Goal: Task Accomplishment & Management: Complete application form

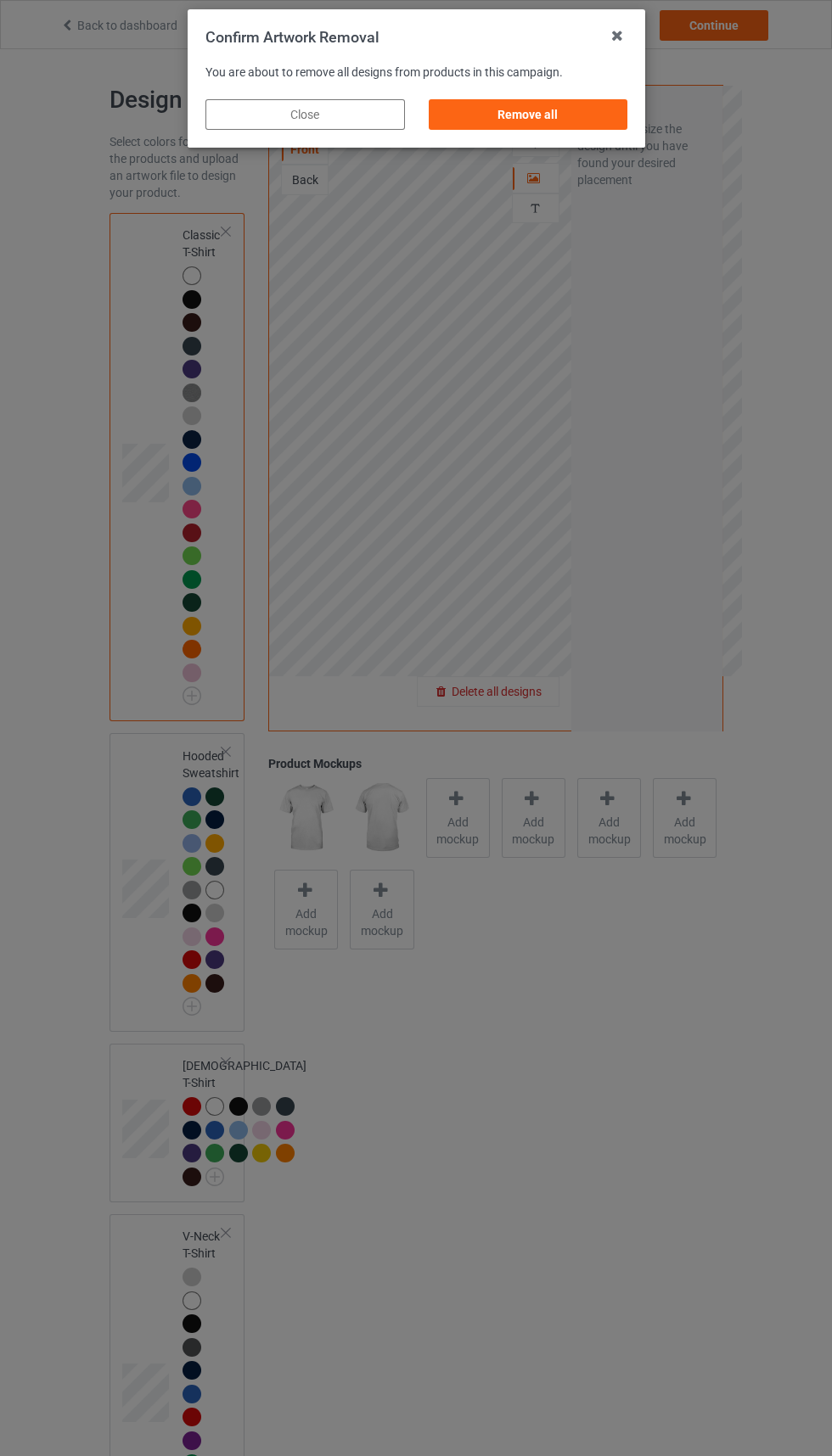
click at [561, 156] on div "Confirm Artwork Removal You are about to remove all designs from products in th…" at bounding box center [416, 728] width 832 height 1456
click at [545, 110] on div "Remove all" at bounding box center [527, 114] width 199 height 30
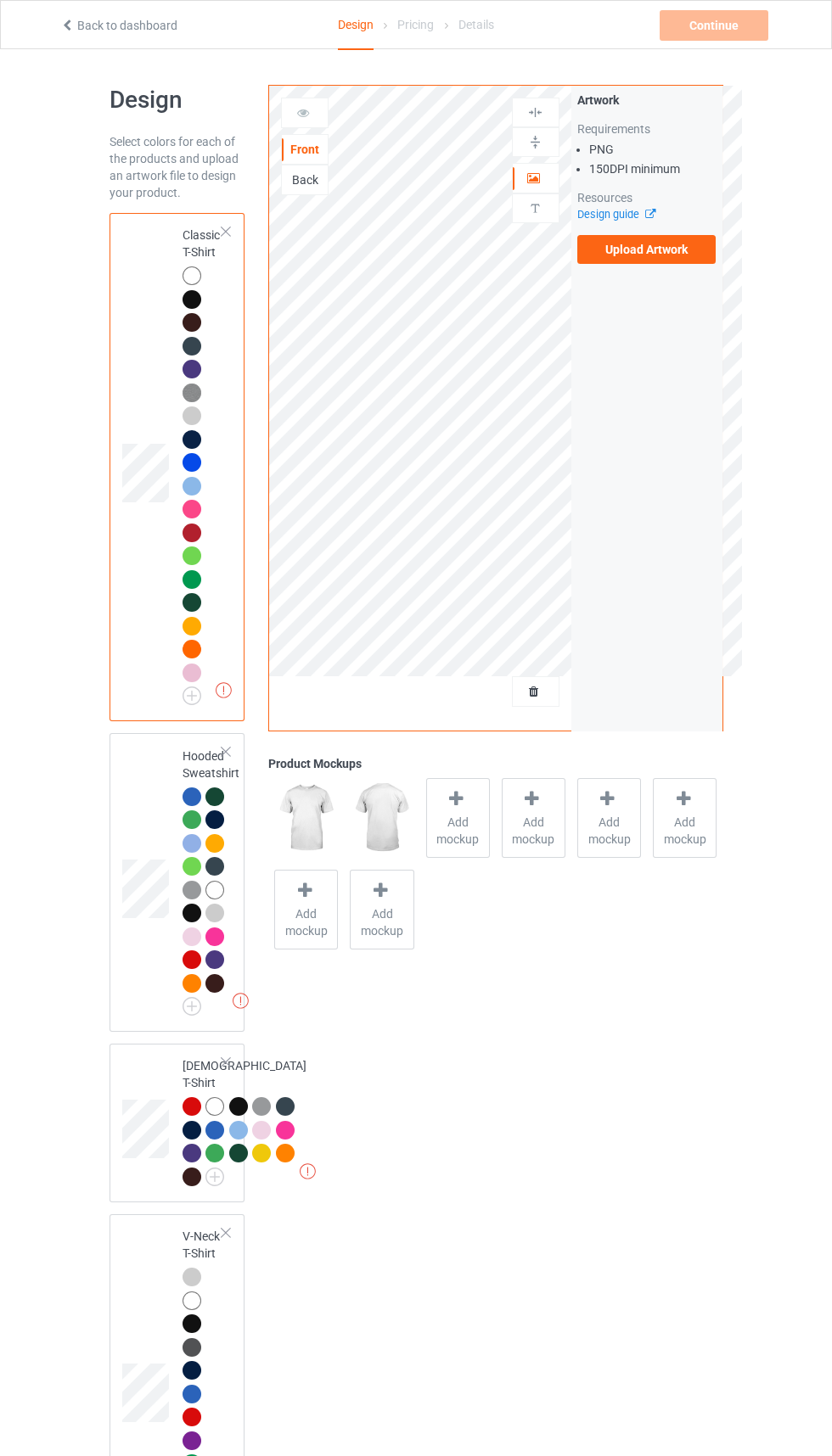
click at [668, 248] on label "Upload Artwork" at bounding box center [646, 248] width 139 height 28
click at [0, 0] on input "Upload Artwork" at bounding box center [0, 0] width 0 height 0
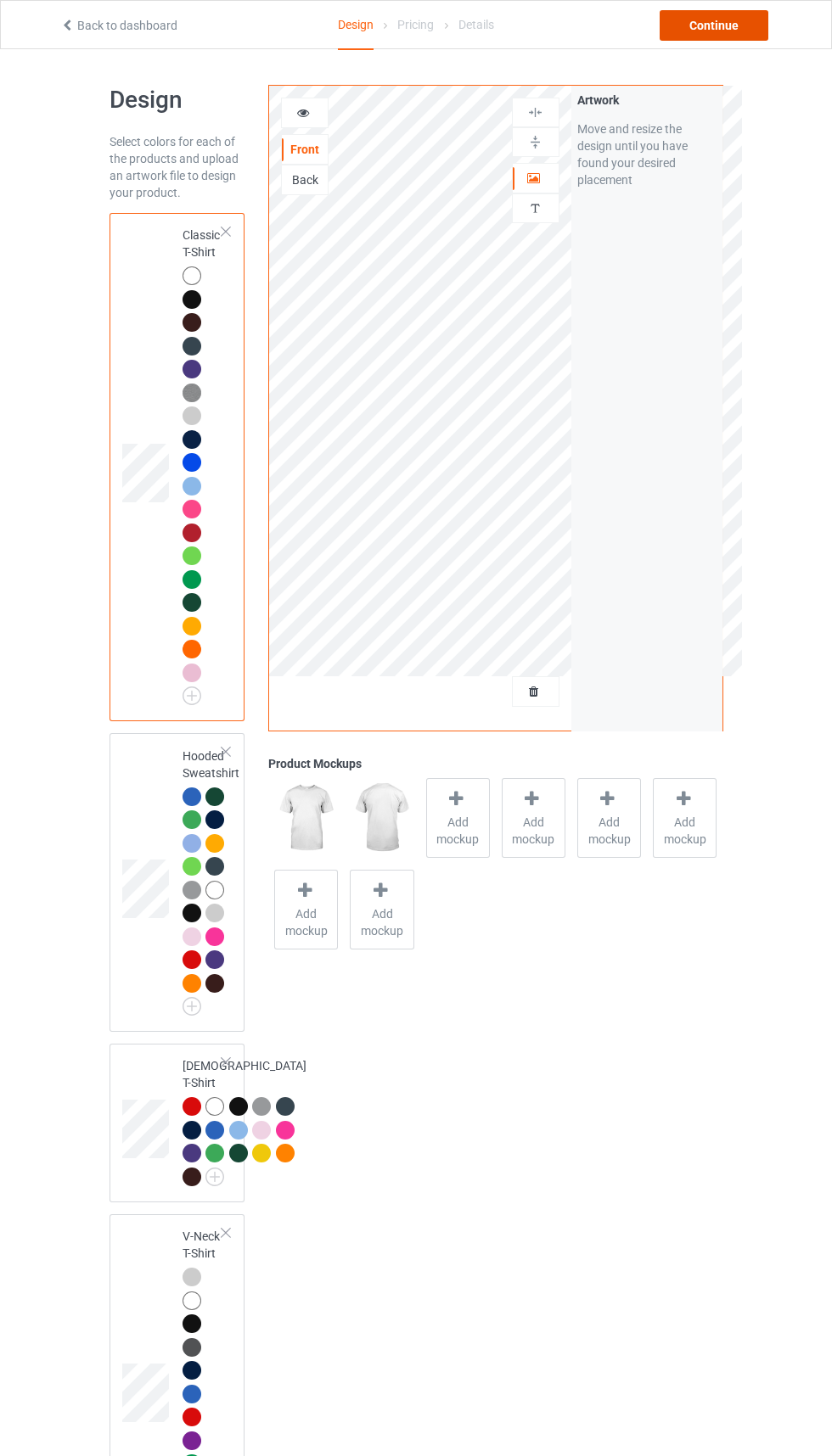
click at [716, 25] on div "Continue" at bounding box center [714, 25] width 109 height 30
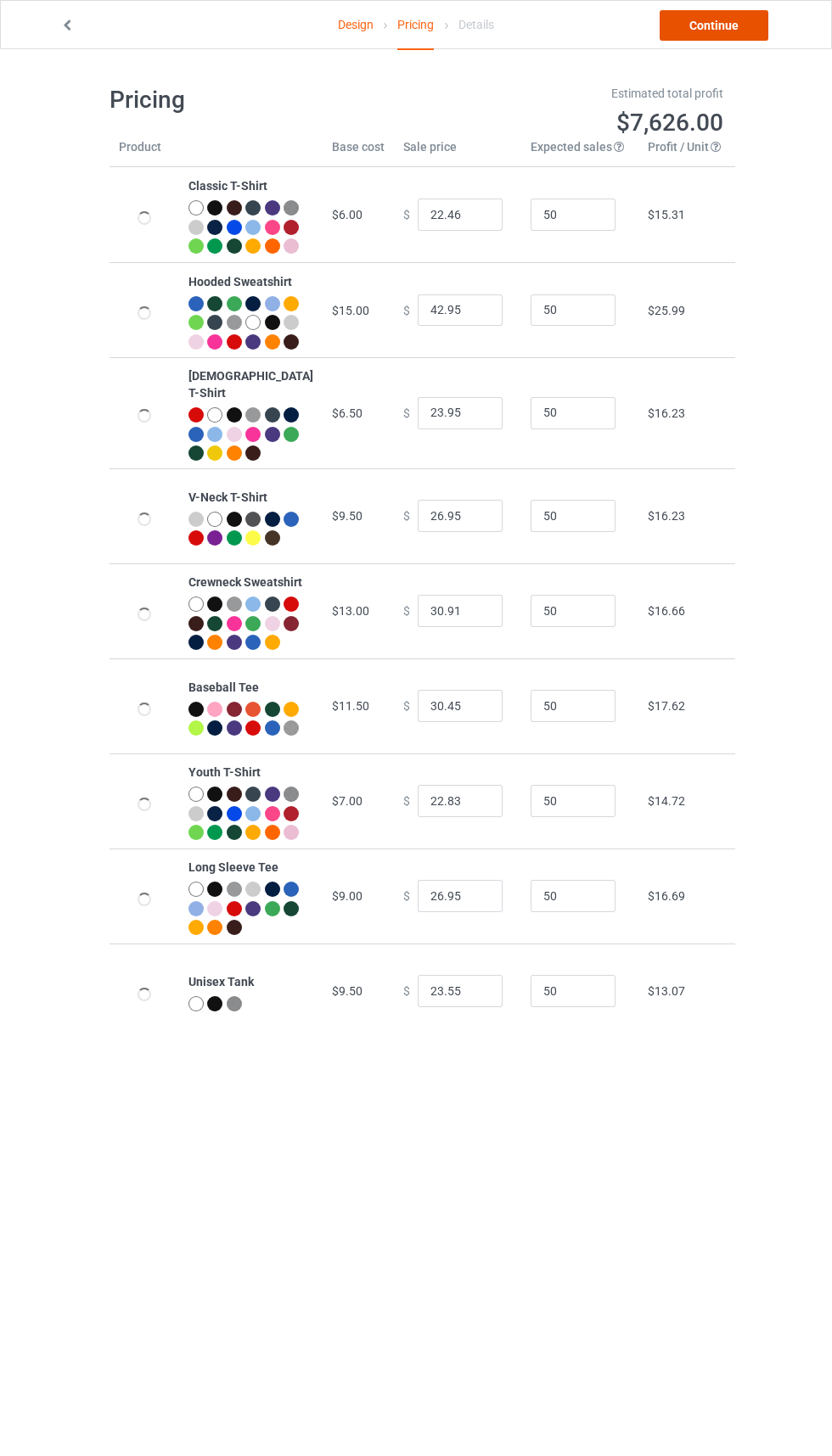
click at [734, 11] on link "Continue" at bounding box center [714, 25] width 109 height 30
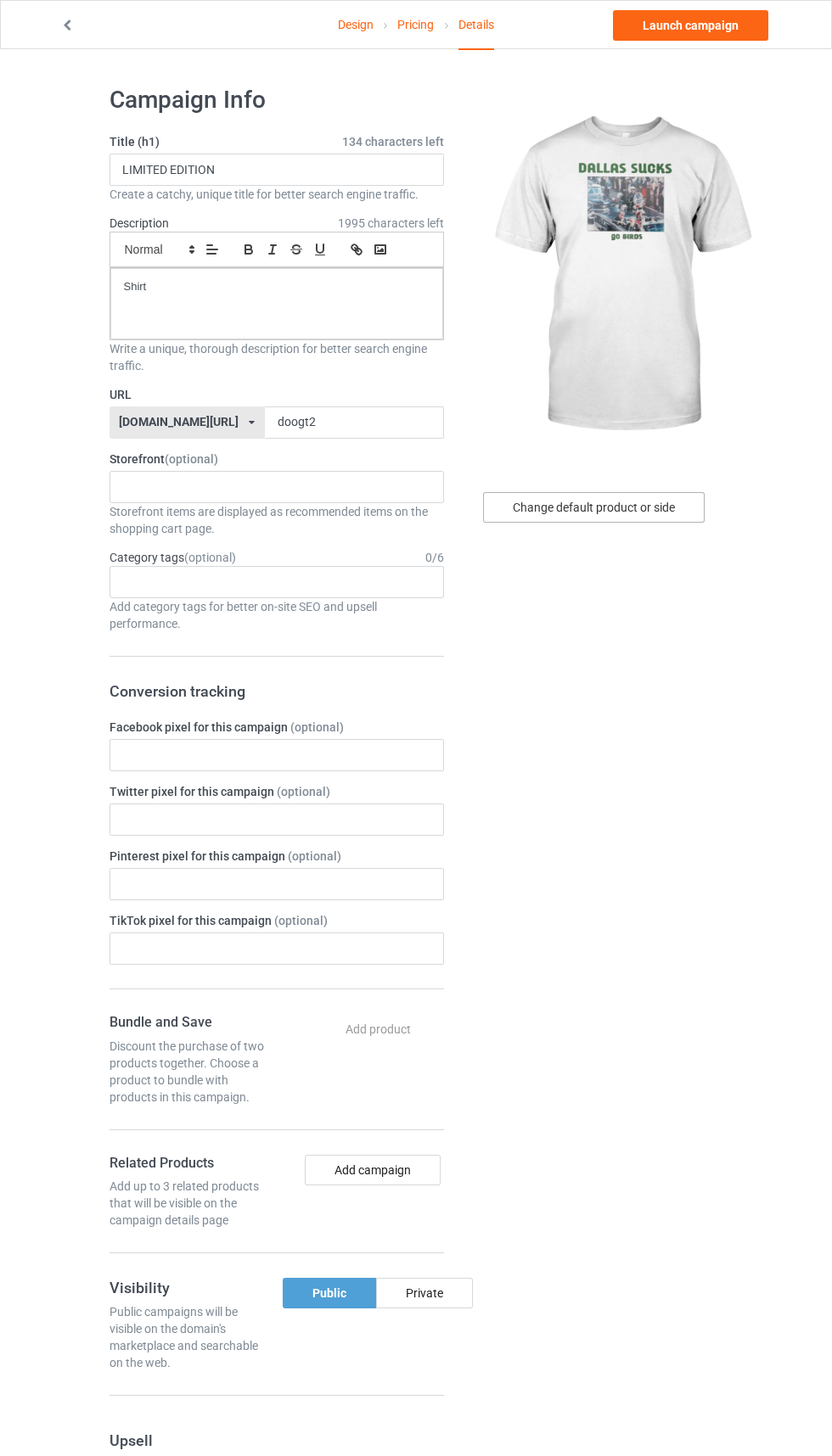
click at [624, 506] on div "Change default product or side" at bounding box center [594, 506] width 222 height 30
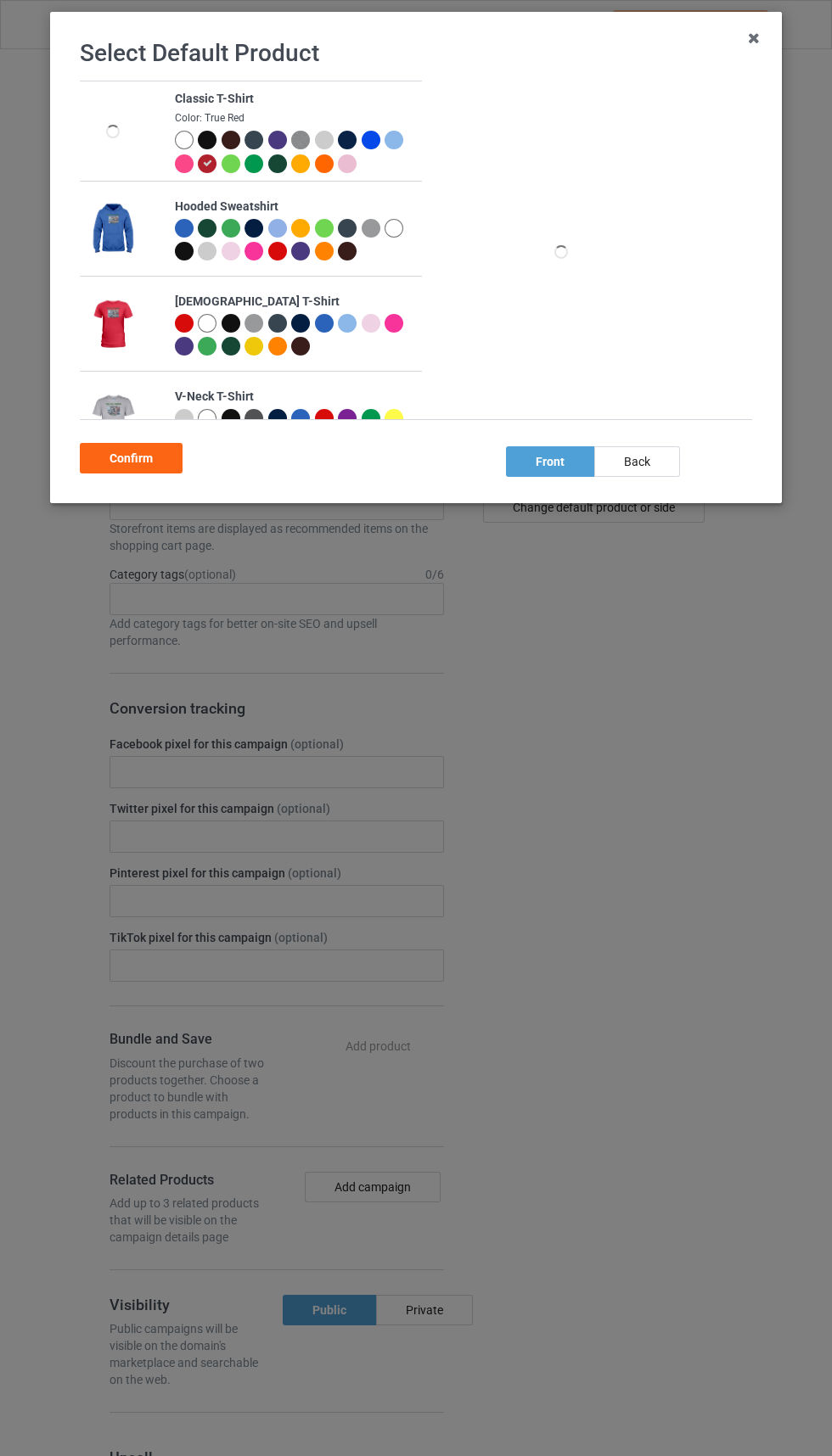
click at [217, 158] on div at bounding box center [210, 166] width 24 height 24
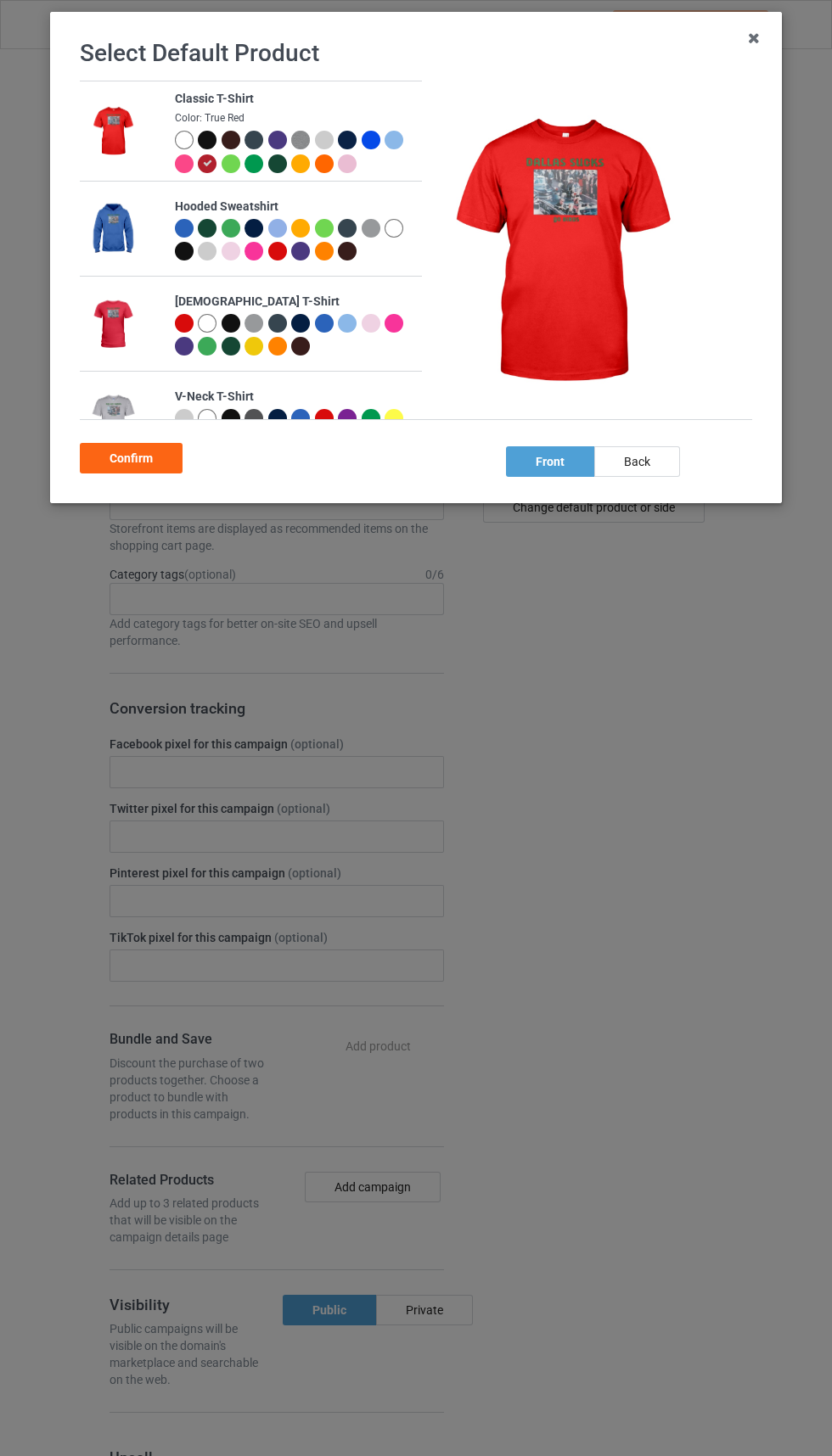
click at [207, 145] on div at bounding box center [207, 140] width 19 height 19
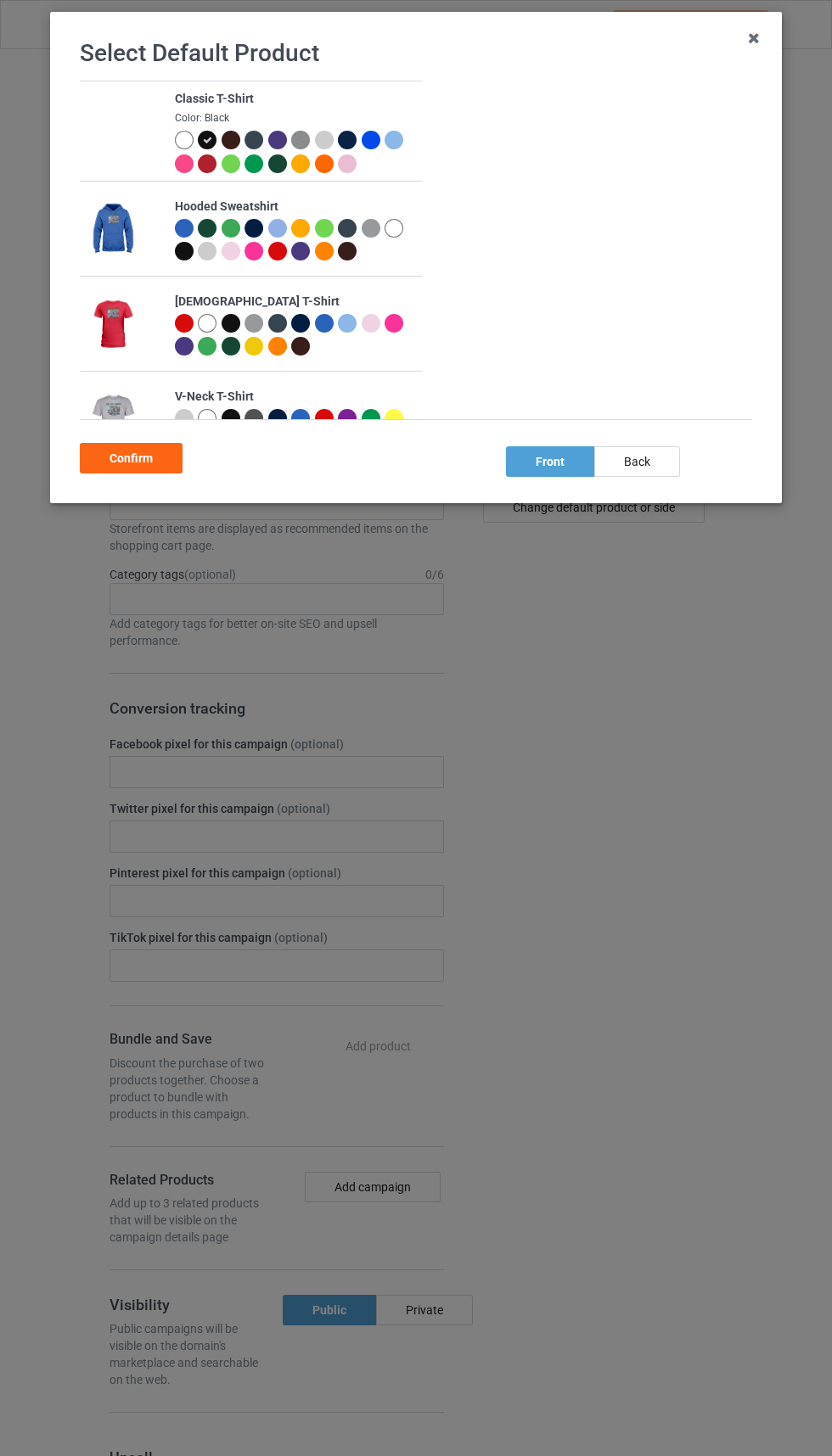
click at [150, 471] on div "Confirm" at bounding box center [130, 457] width 103 height 30
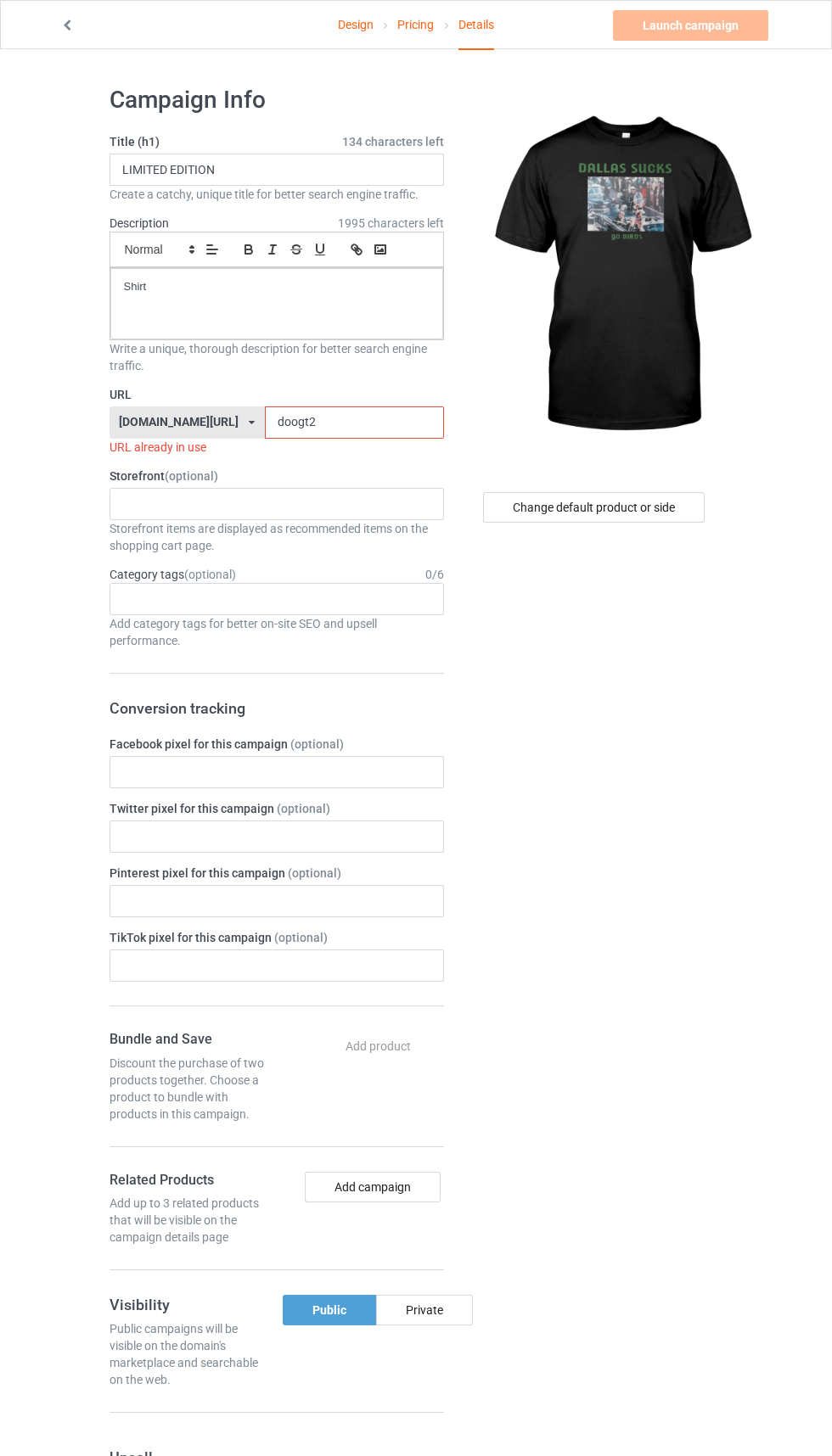
click at [340, 423] on input "doogt2" at bounding box center [355, 422] width 180 height 32
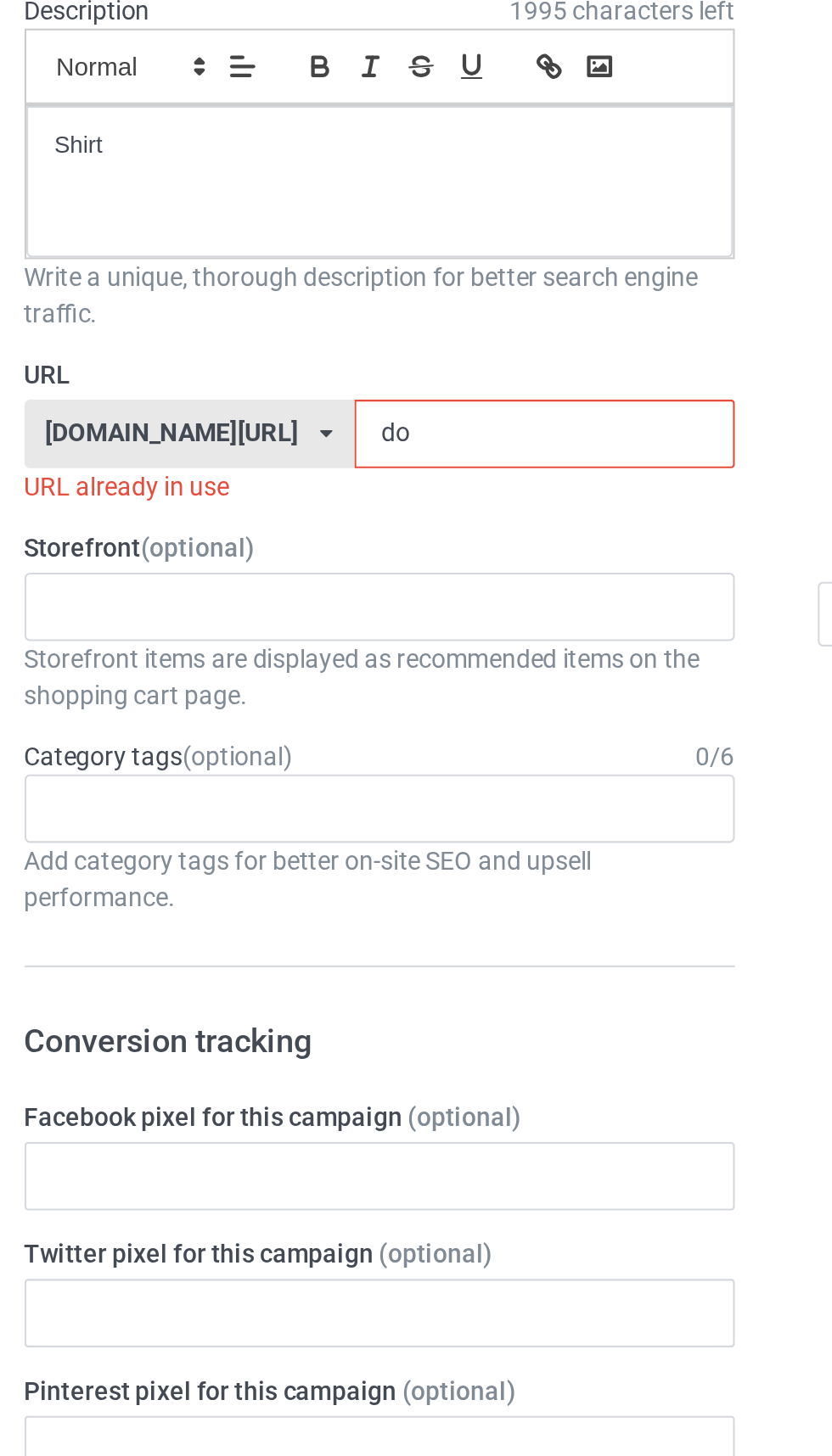
type input "d"
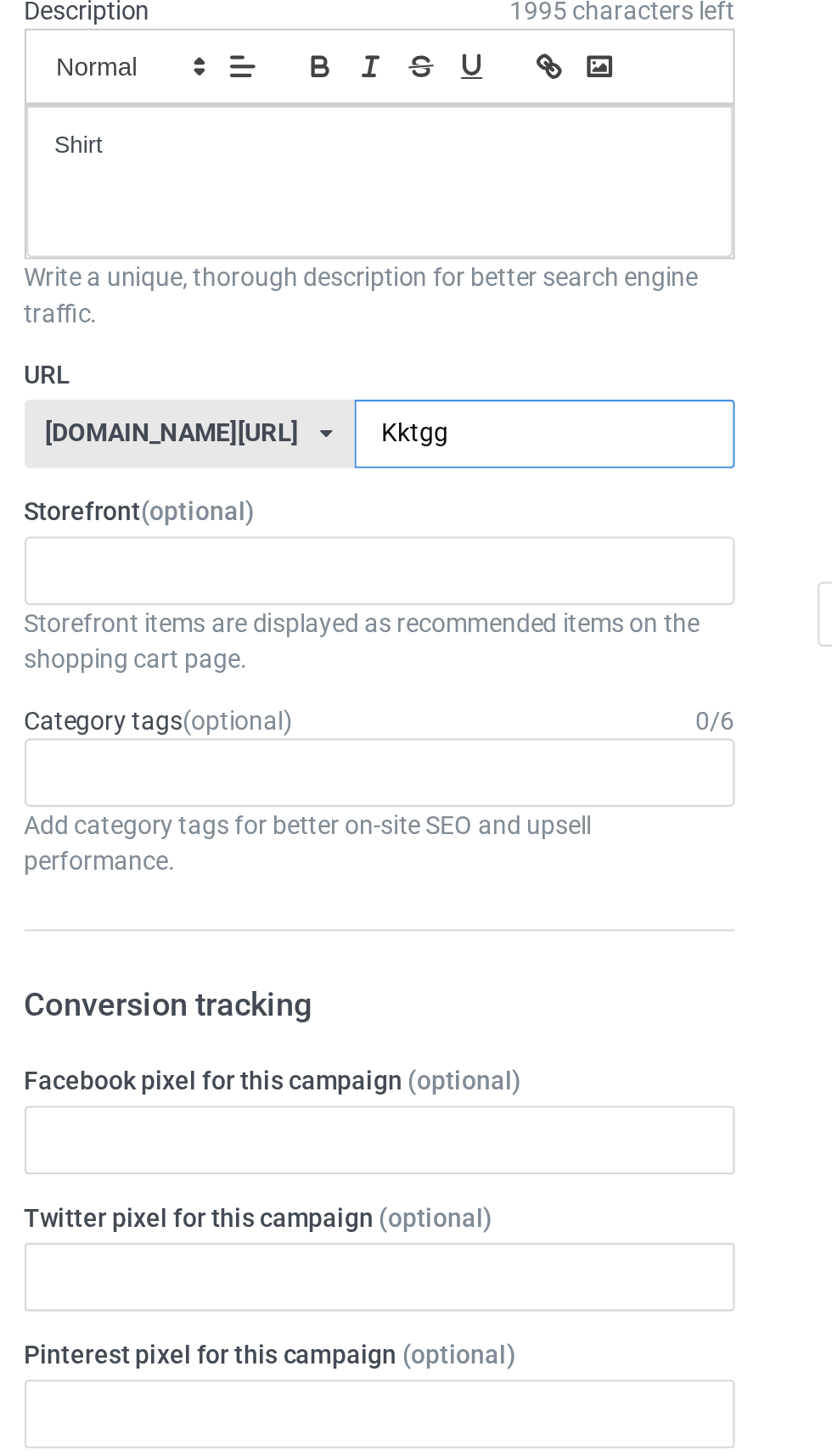
type input "Kktgg2"
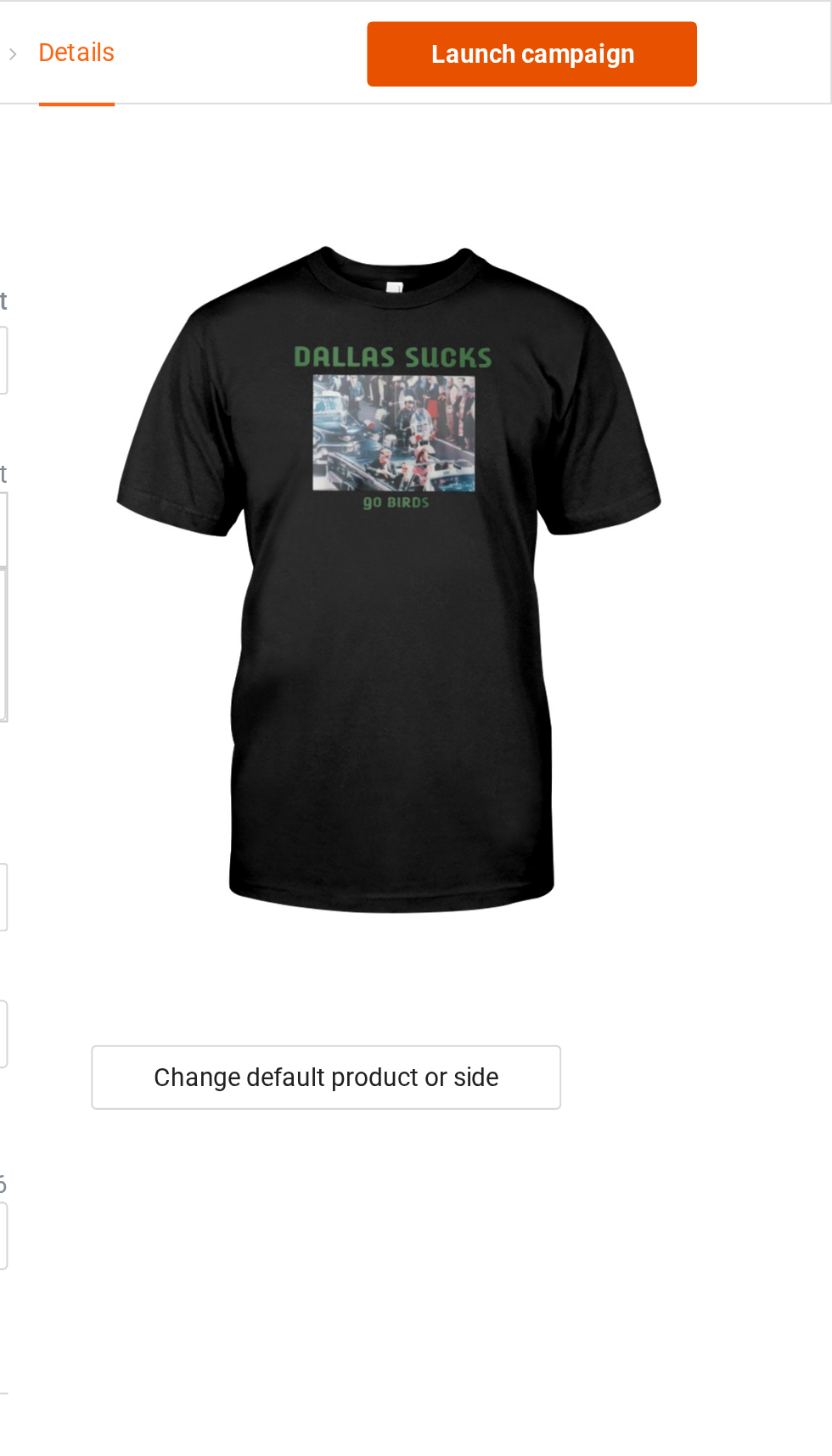
click at [722, 26] on link "Launch campaign" at bounding box center [690, 25] width 155 height 30
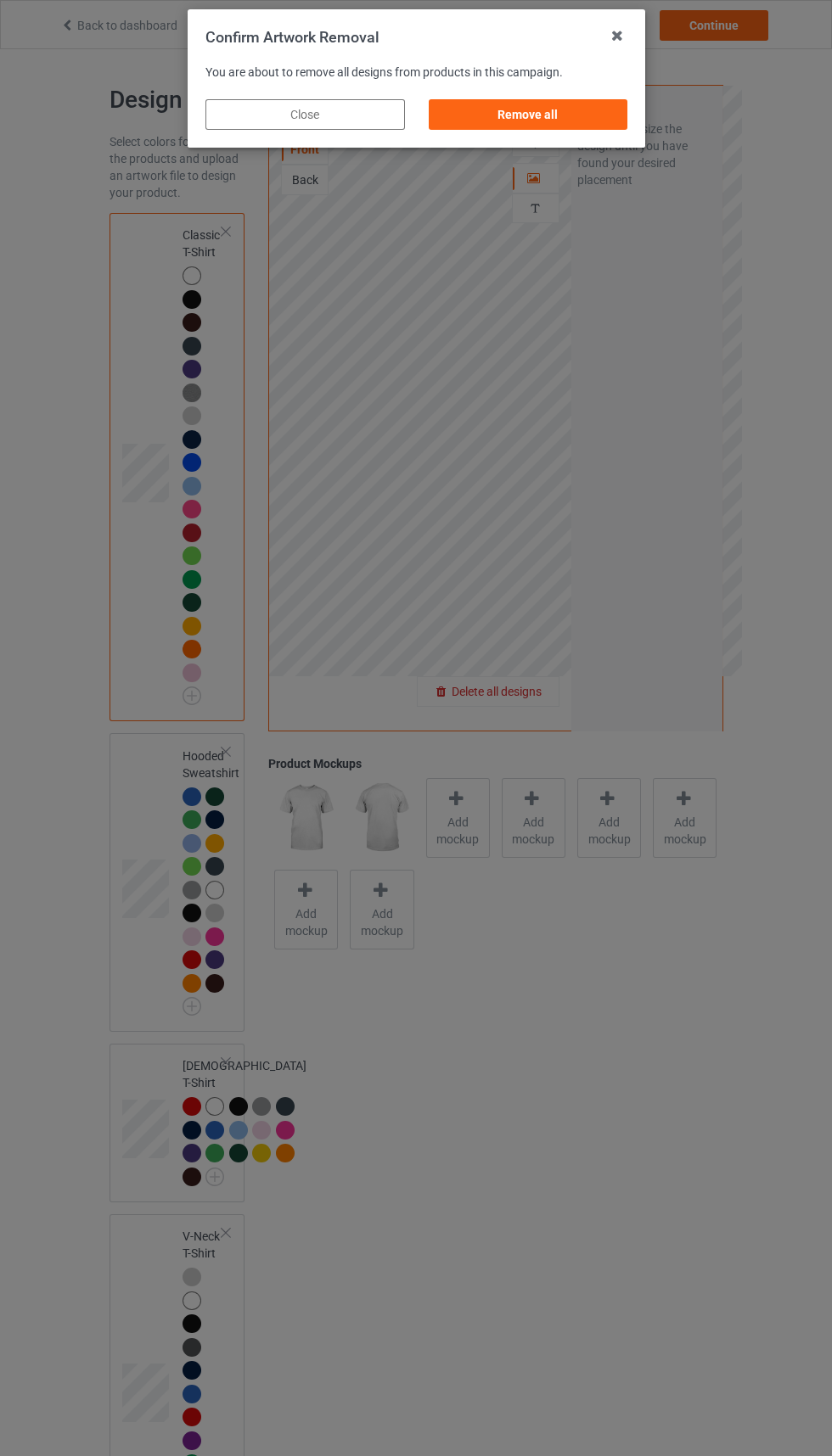
click at [553, 105] on div "Remove all" at bounding box center [527, 114] width 199 height 30
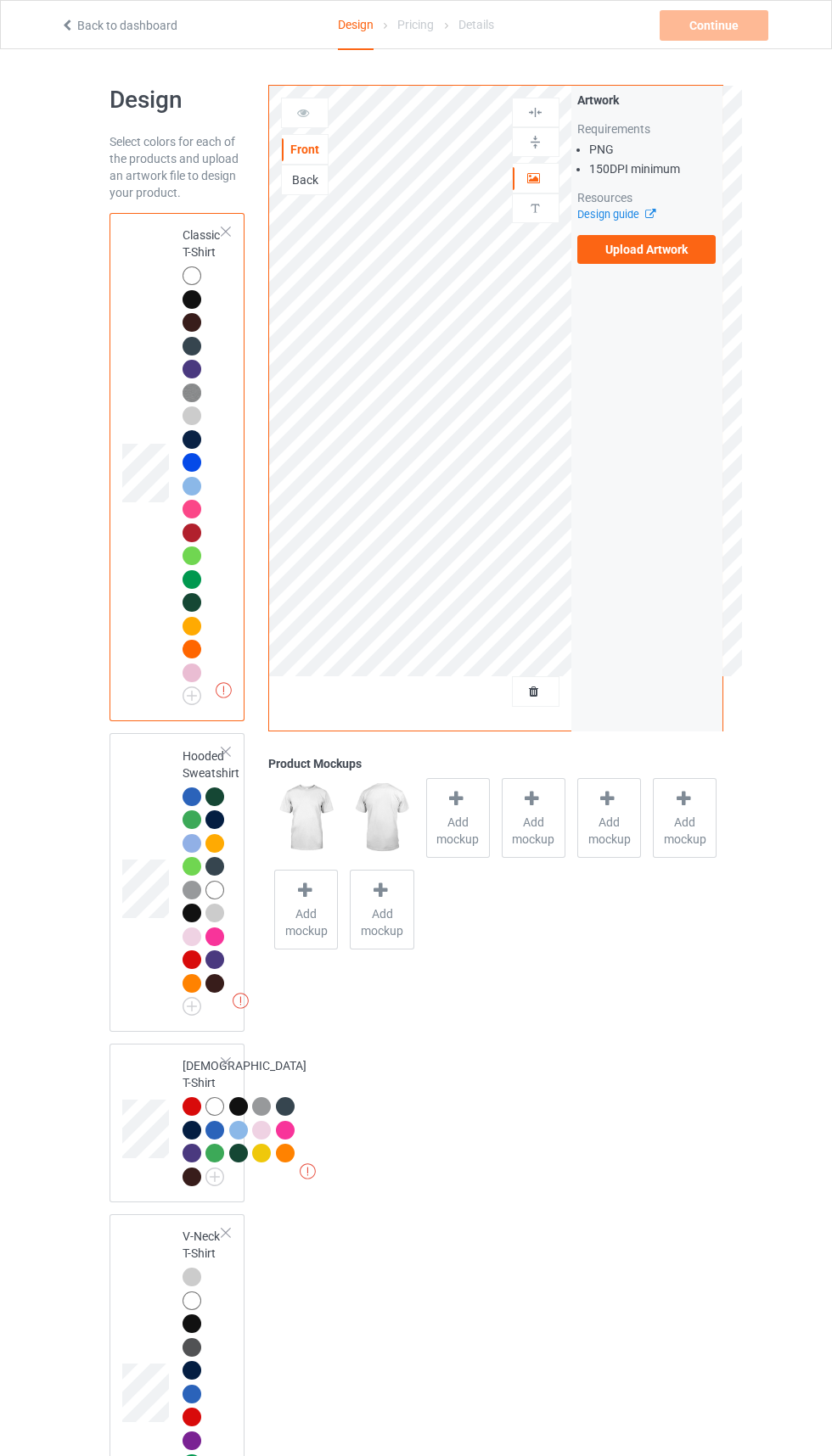
click at [653, 258] on label "Upload Artwork" at bounding box center [646, 248] width 139 height 28
click at [0, 0] on input "Upload Artwork" at bounding box center [0, 0] width 0 height 0
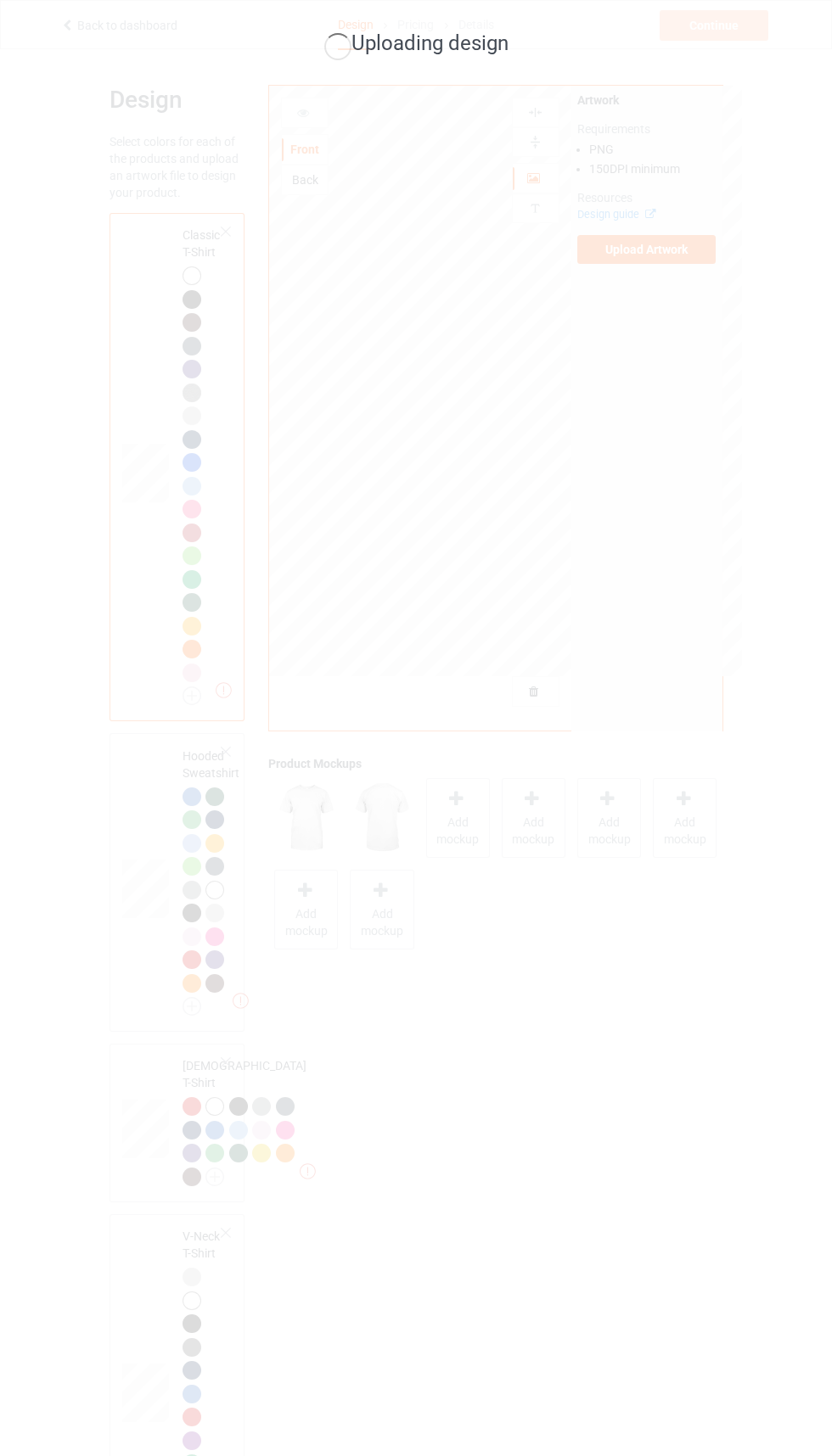
click at [112, 1415] on div "Uploading design" at bounding box center [416, 728] width 832 height 1456
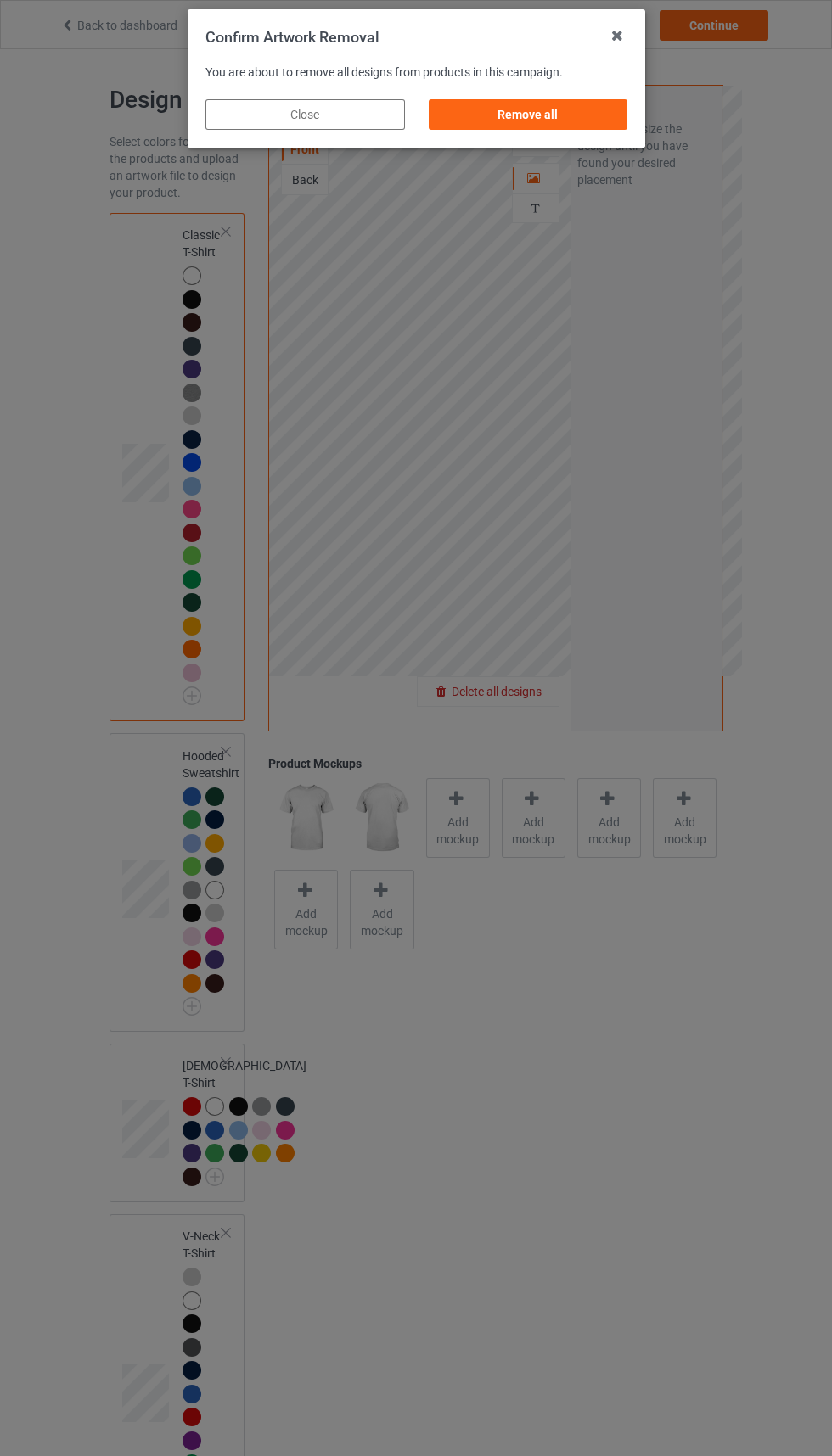
click at [559, 113] on div "Remove all" at bounding box center [527, 114] width 199 height 30
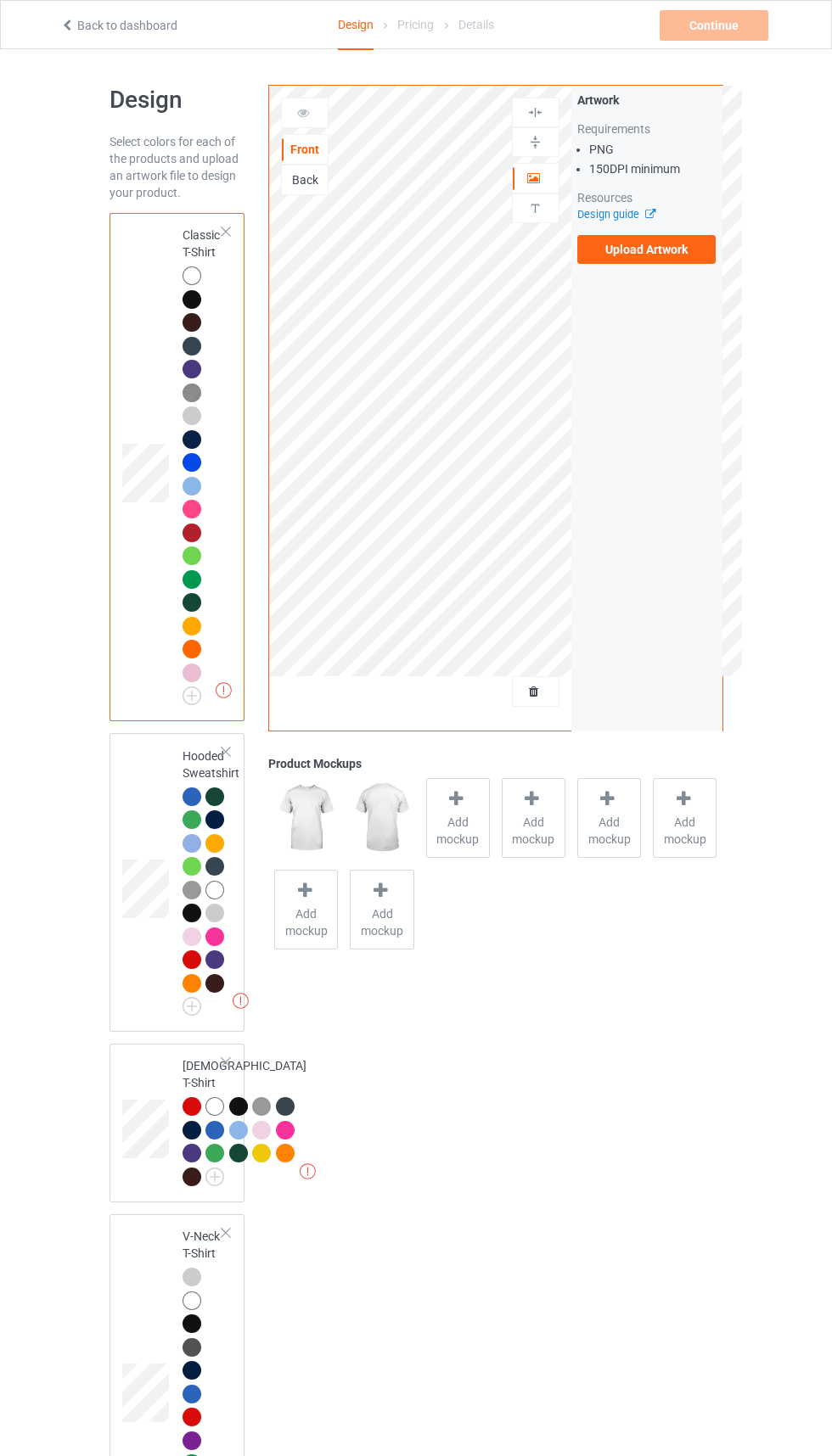
click at [667, 257] on label "Upload Artwork" at bounding box center [646, 248] width 139 height 28
click at [0, 0] on input "Upload Artwork" at bounding box center [0, 0] width 0 height 0
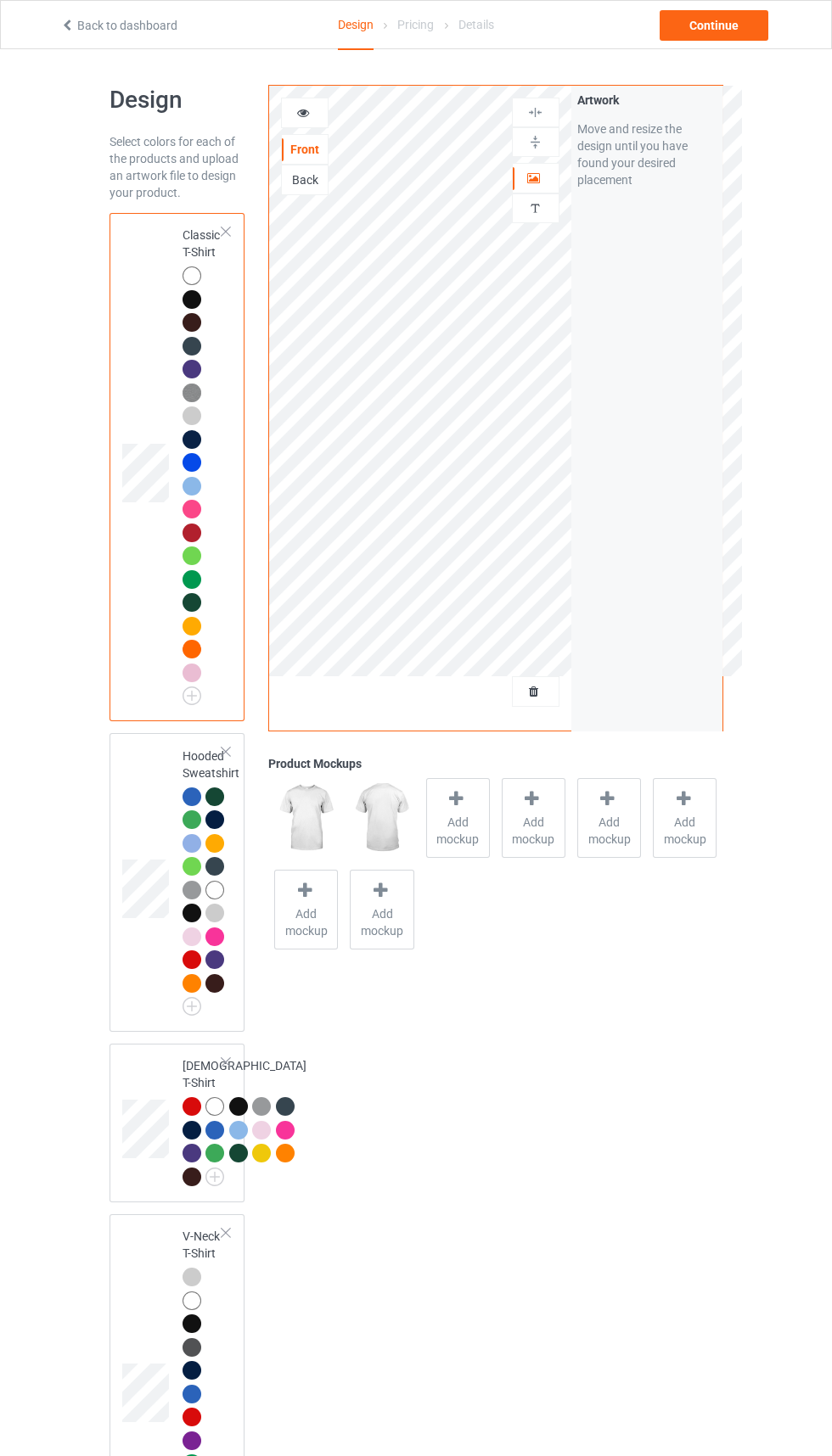
scroll to position [3, 0]
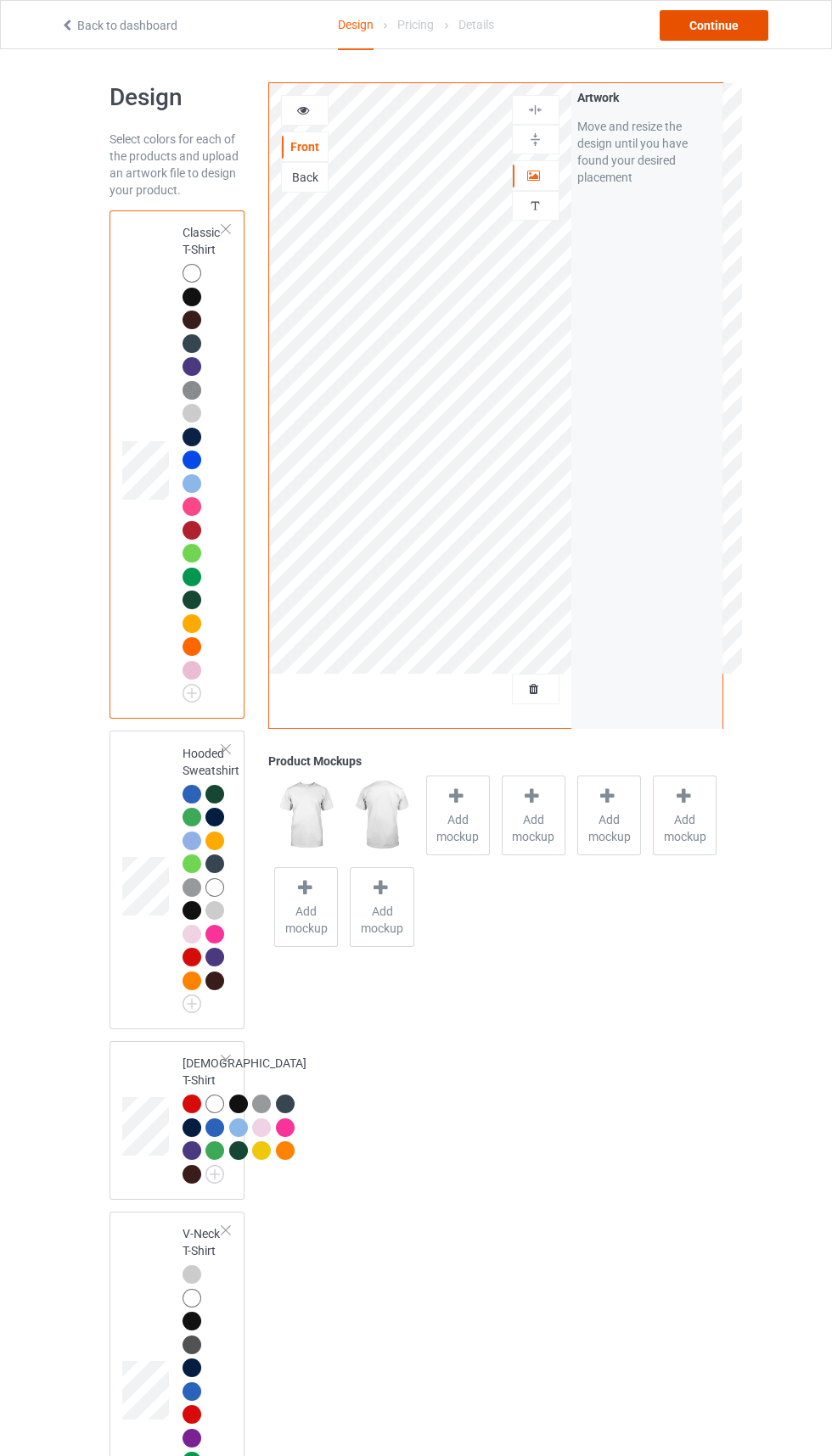
click at [726, 39] on div "Continue" at bounding box center [714, 25] width 109 height 30
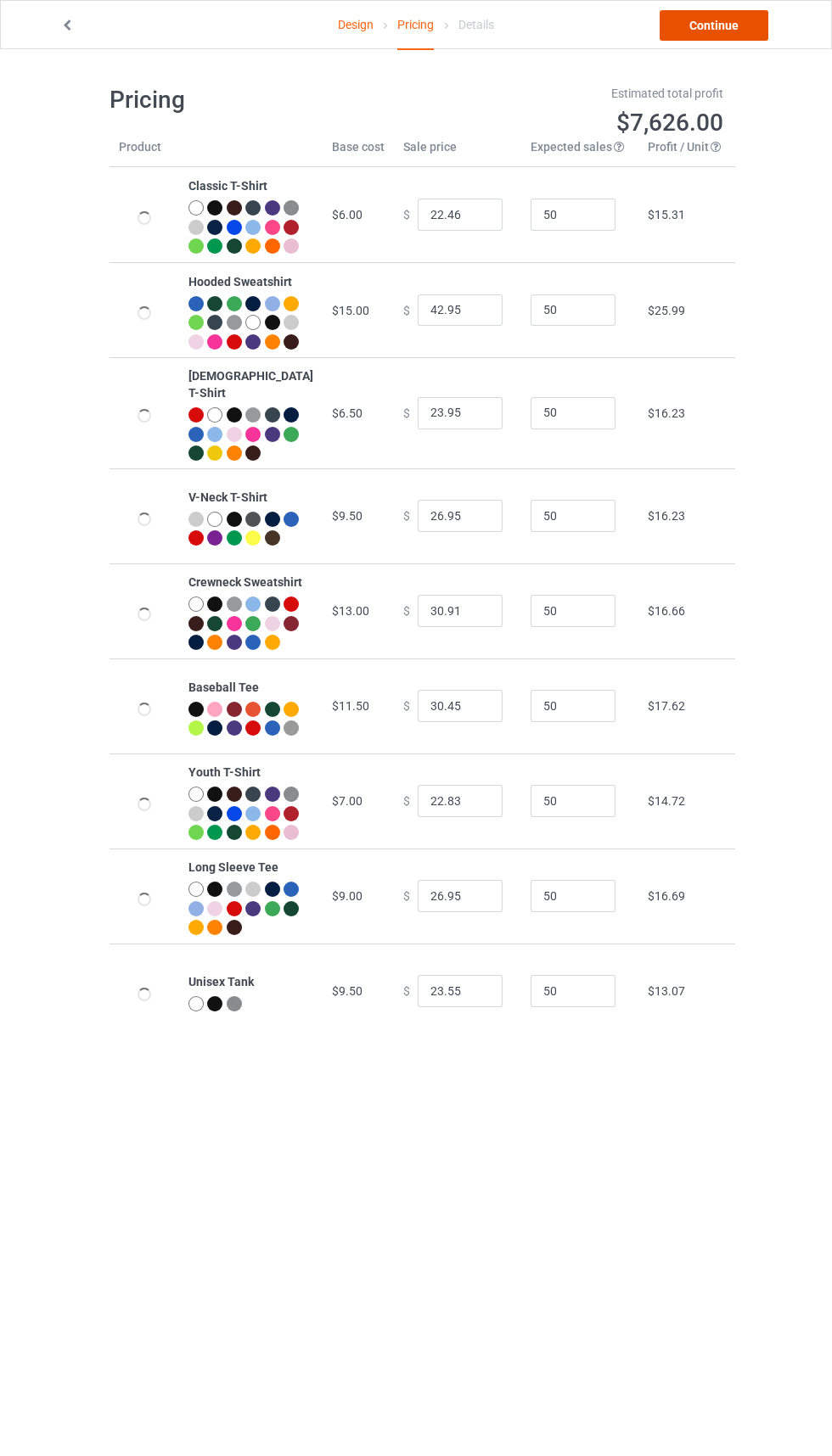
click at [739, 39] on link "Continue" at bounding box center [714, 25] width 109 height 30
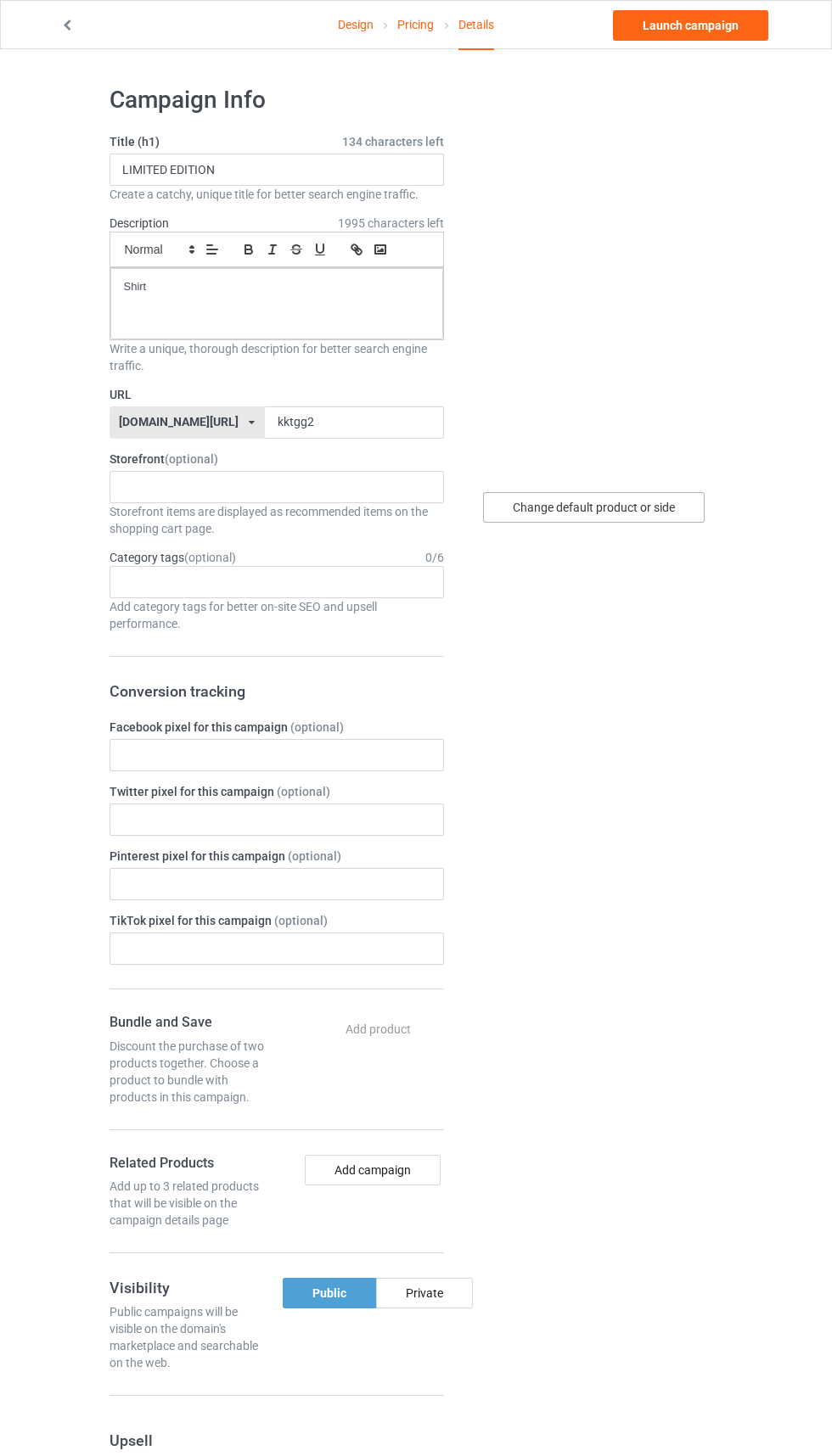
click at [643, 499] on div "Change default product or side" at bounding box center [594, 506] width 222 height 30
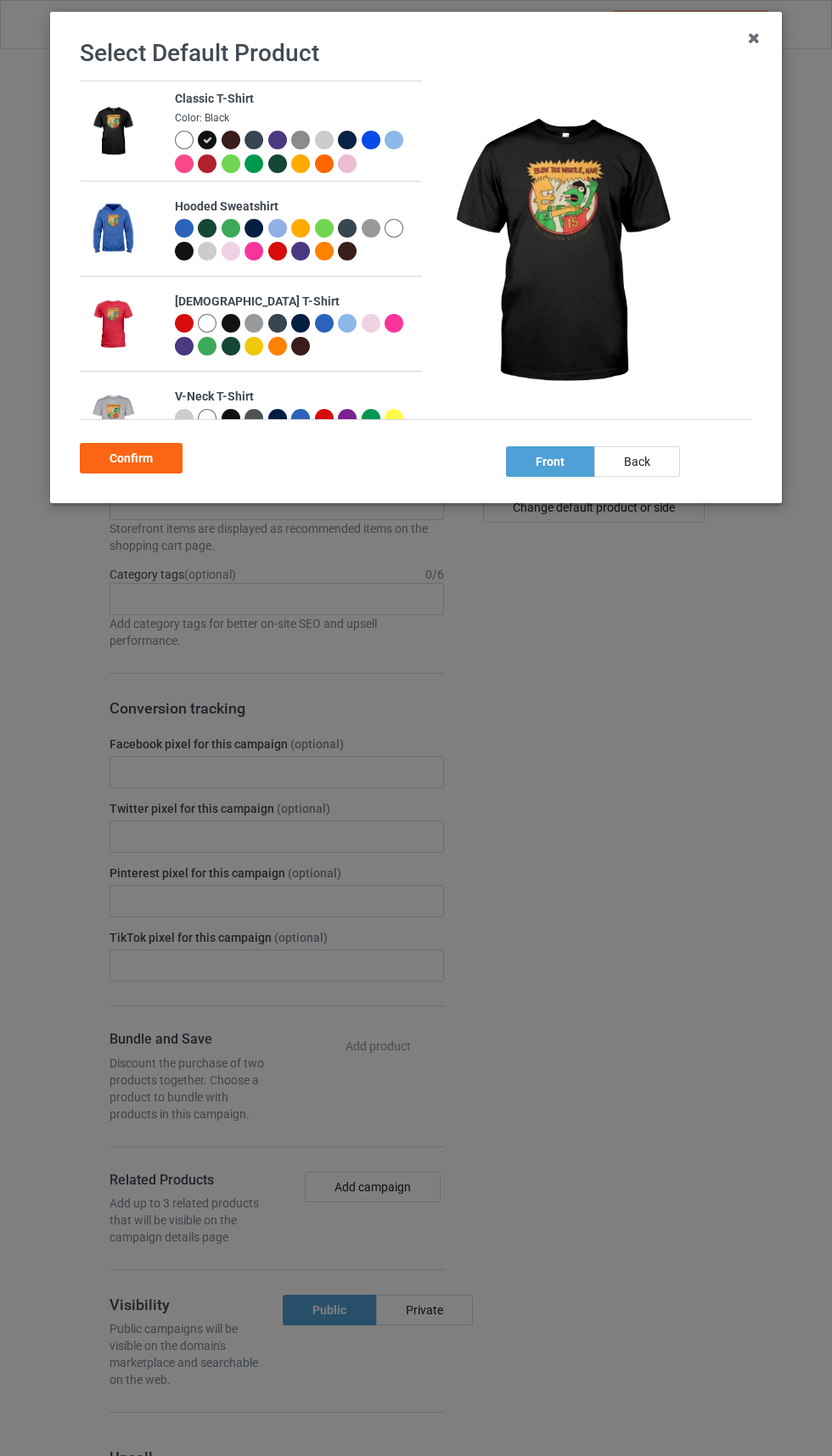
click at [191, 148] on div at bounding box center [187, 142] width 24 height 24
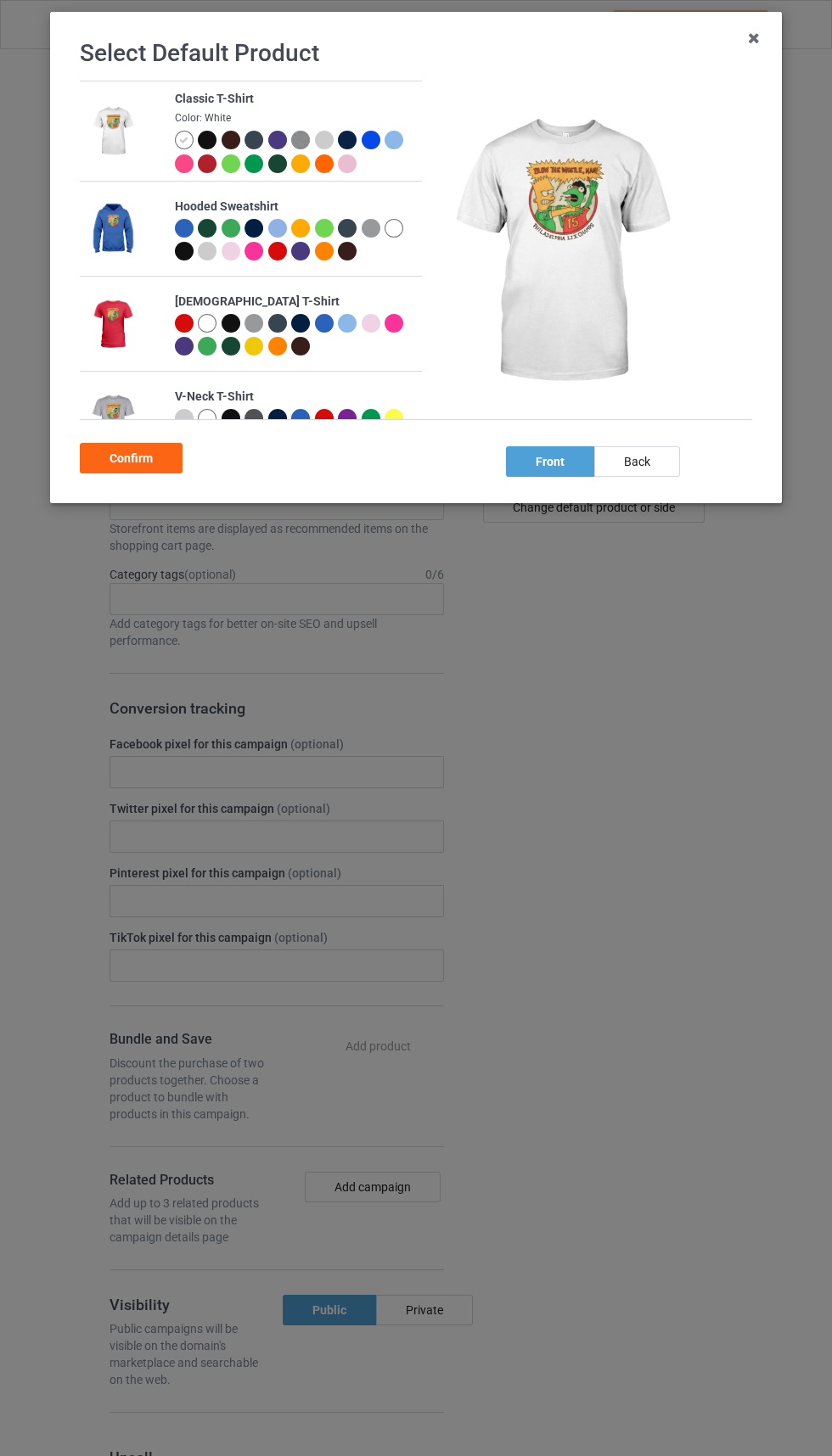
click at [147, 465] on div "Confirm" at bounding box center [130, 457] width 103 height 30
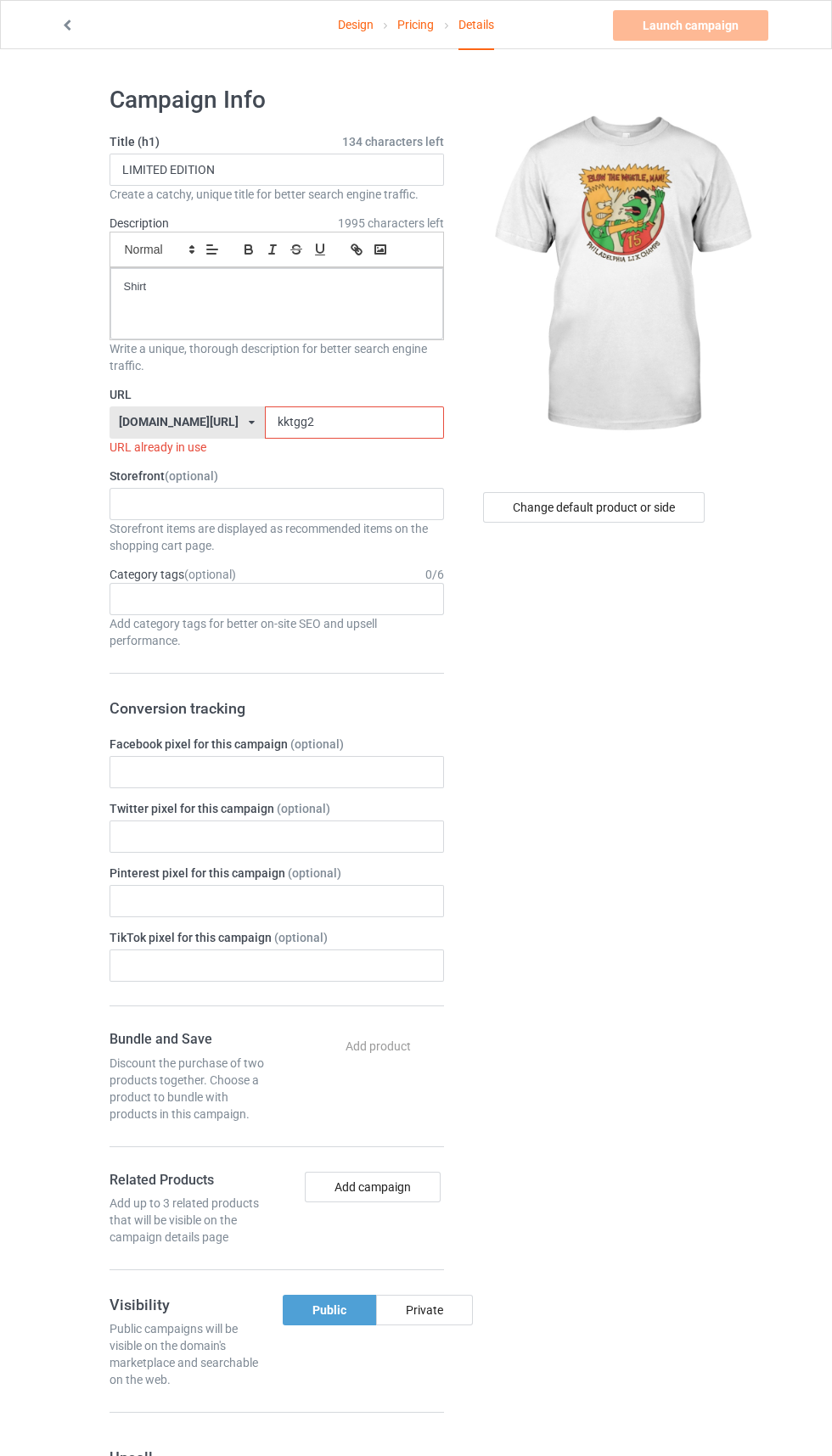
click at [353, 400] on label "URL" at bounding box center [276, 394] width 334 height 17
click at [315, 424] on input "kktgg2" at bounding box center [355, 422] width 180 height 32
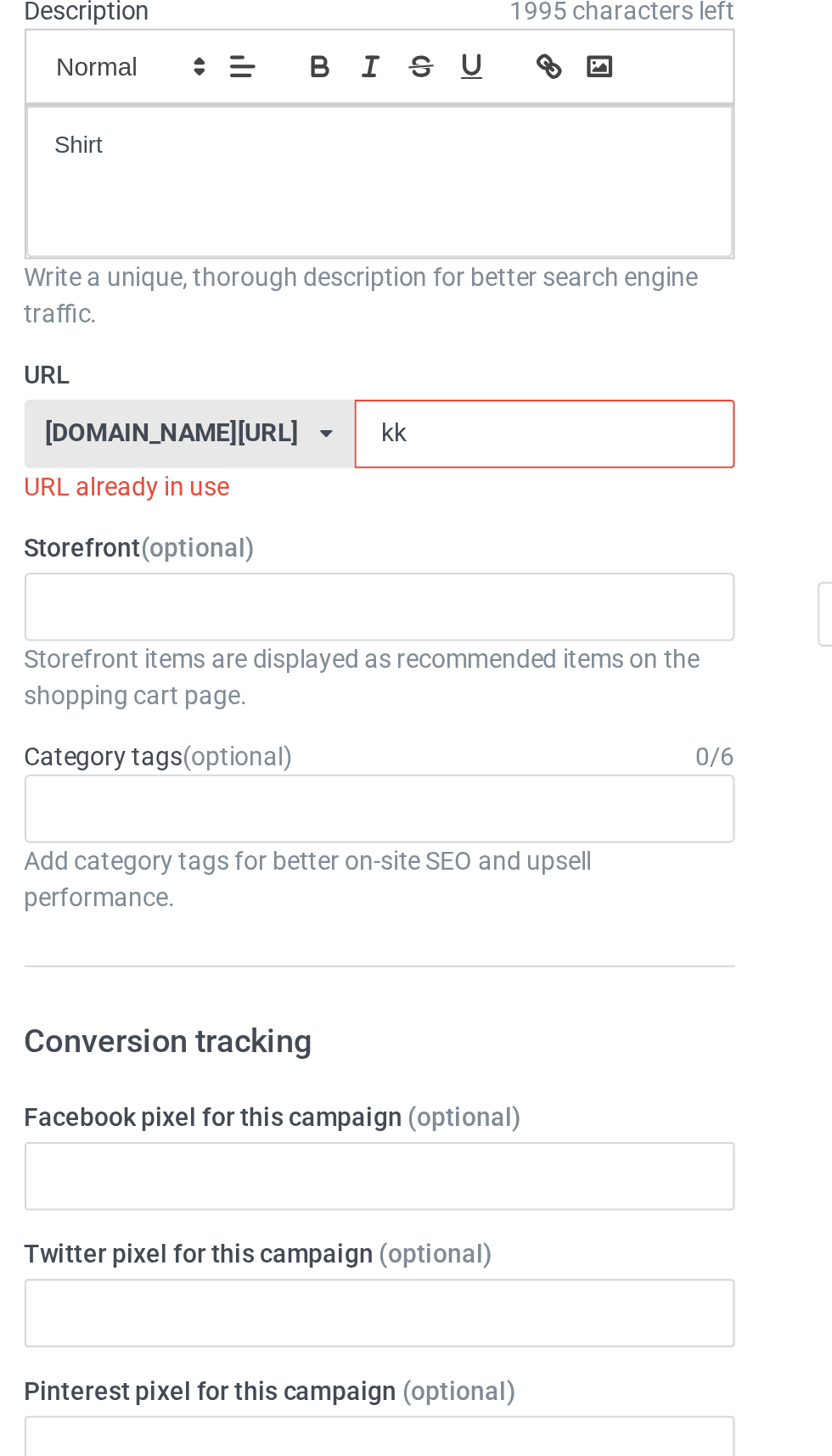
type input "k"
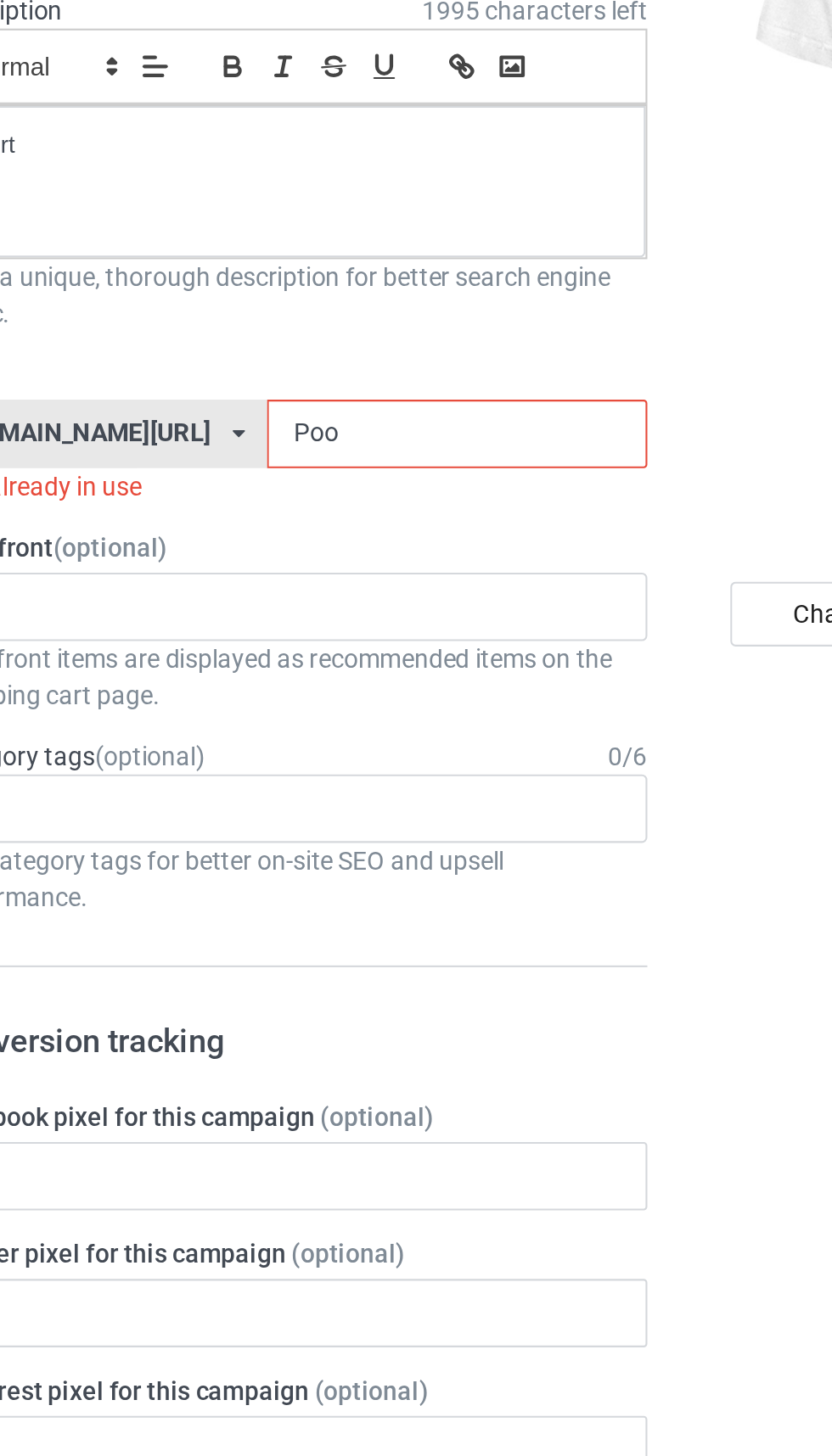
click at [265, 425] on input "Poo" at bounding box center [355, 422] width 180 height 32
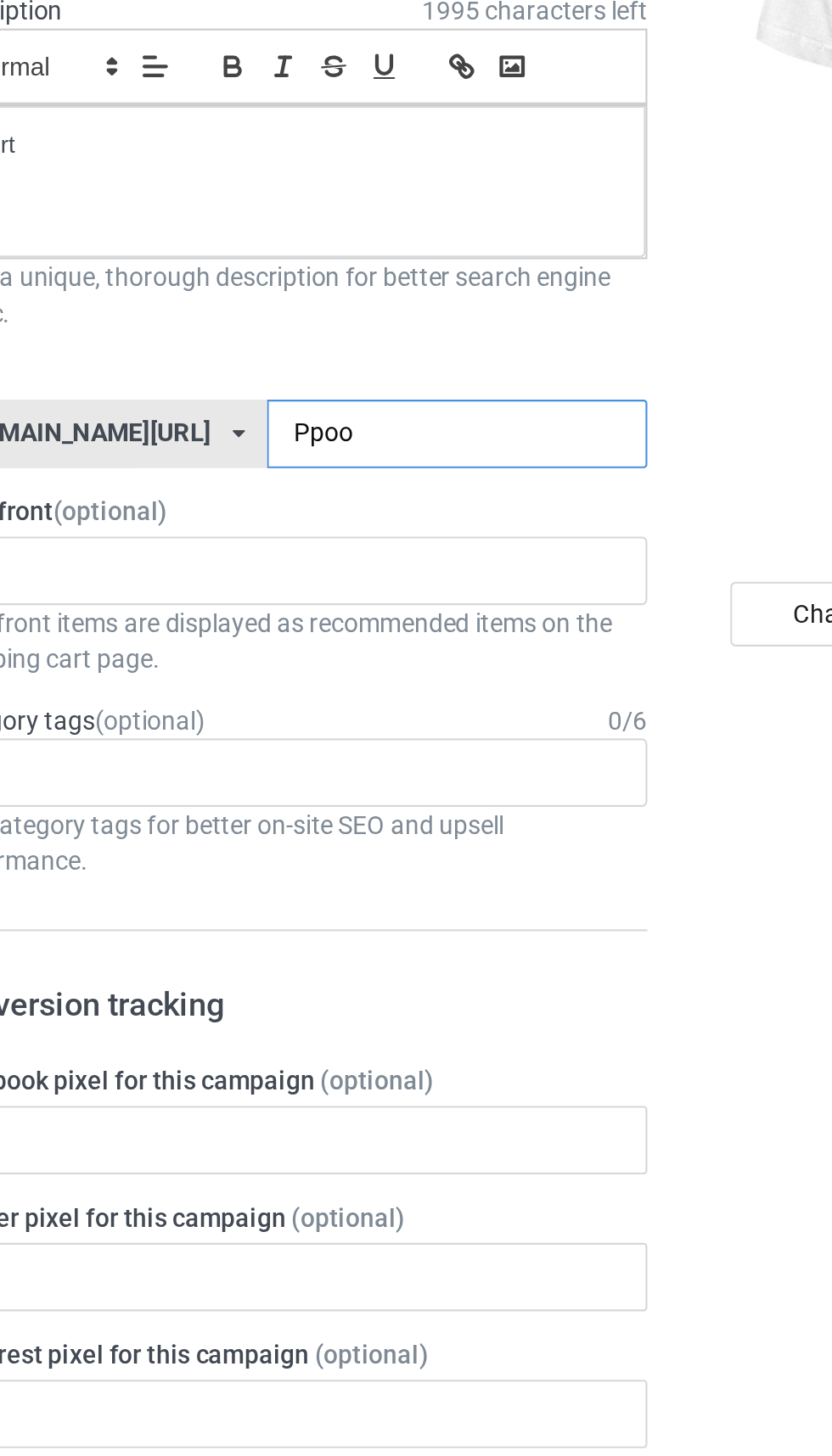
click at [272, 424] on input "Ppoo" at bounding box center [355, 422] width 180 height 32
type input "Ppoo1"
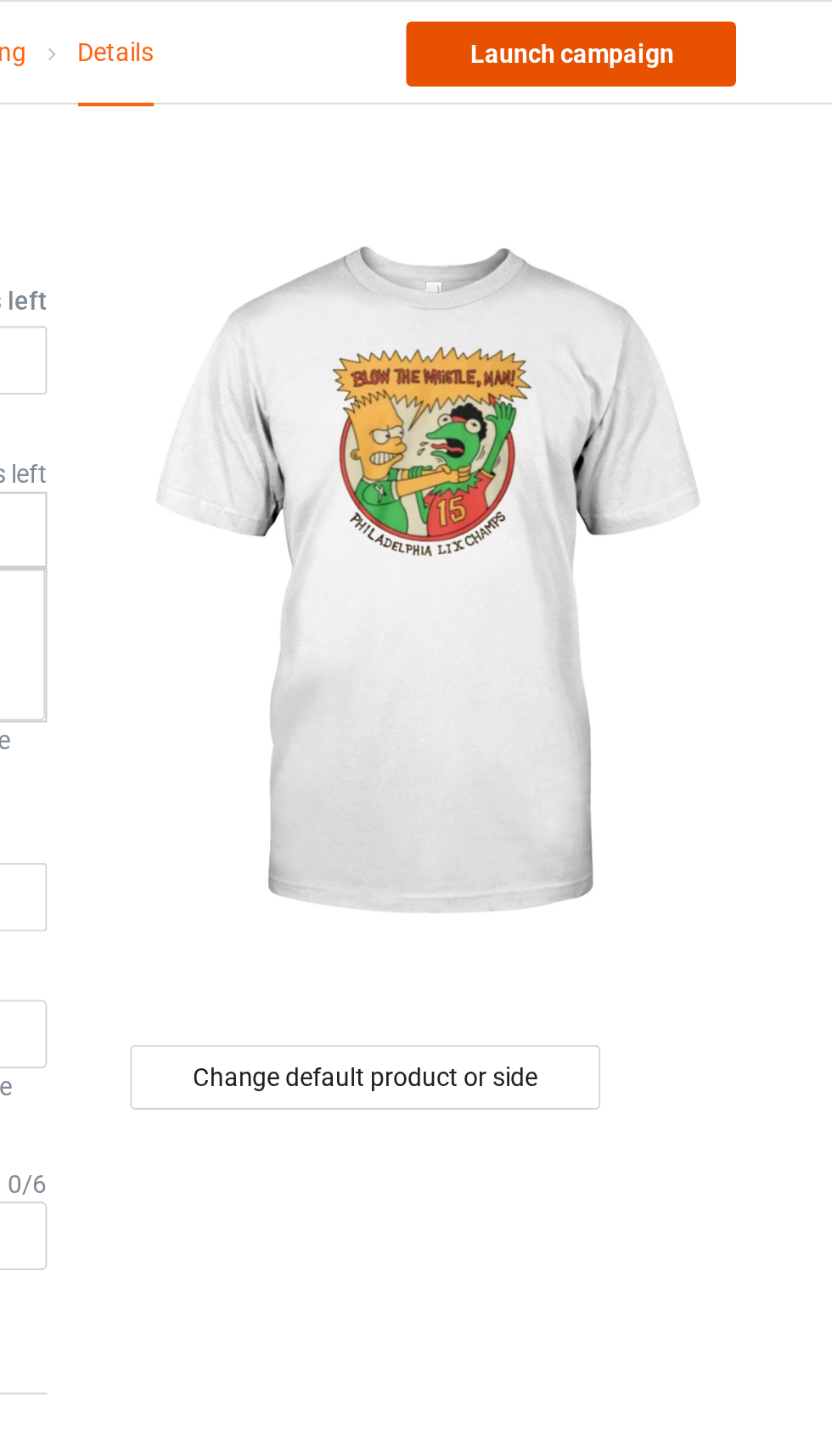
click at [732, 28] on link "Launch campaign" at bounding box center [690, 25] width 155 height 30
